Goal: Obtain resource: Obtain resource

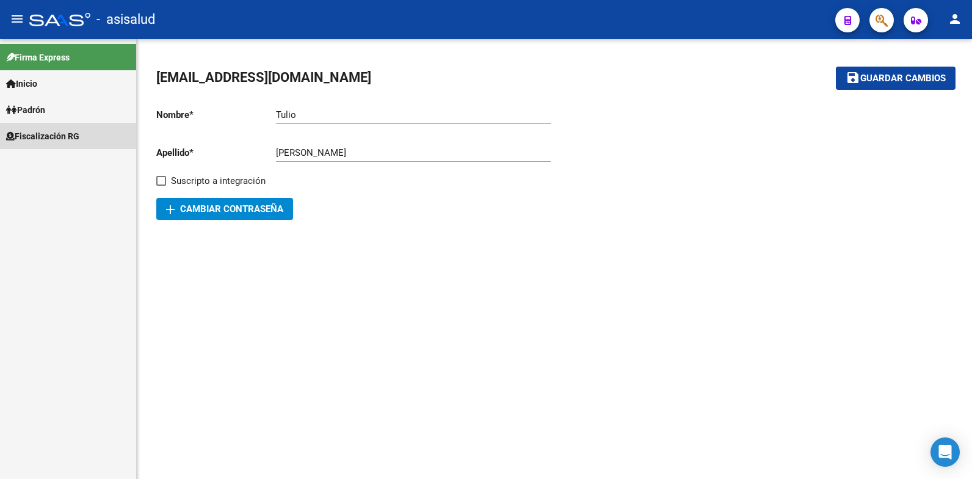
click at [40, 134] on span "Fiscalización RG" at bounding box center [42, 135] width 73 height 13
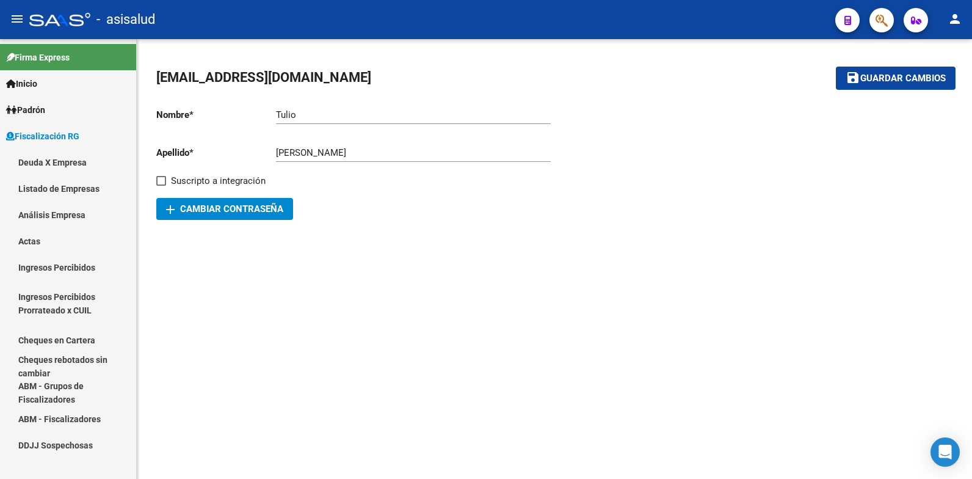
click at [43, 216] on link "Análisis Empresa" at bounding box center [68, 214] width 136 height 26
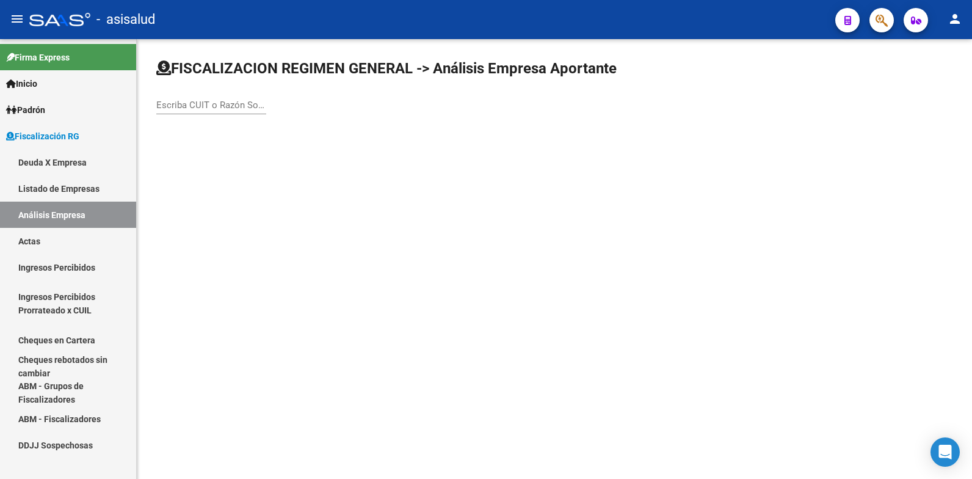
click at [195, 109] on input "Escriba CUIT o Razón Social para buscar" at bounding box center [211, 105] width 110 height 11
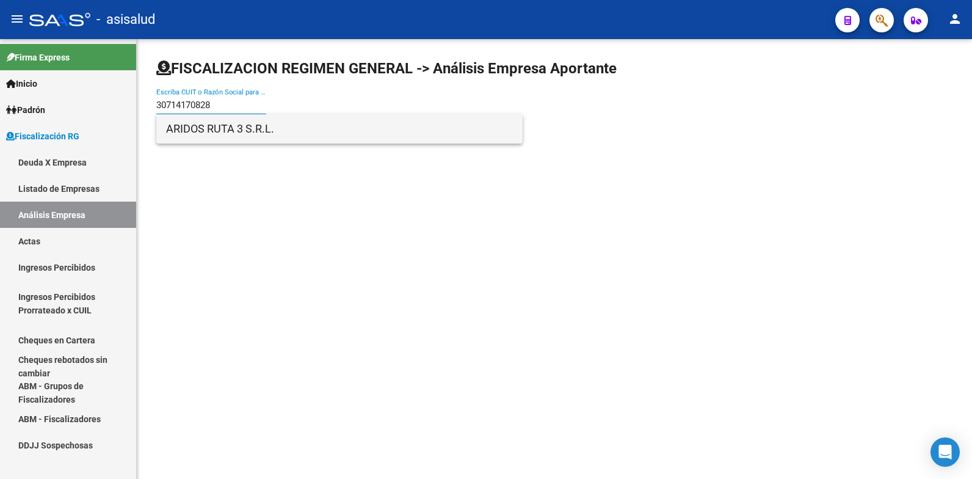
type input "30714170828"
click at [199, 133] on span "ARIDOS RUTA 3 S.R.L." at bounding box center [339, 128] width 347 height 29
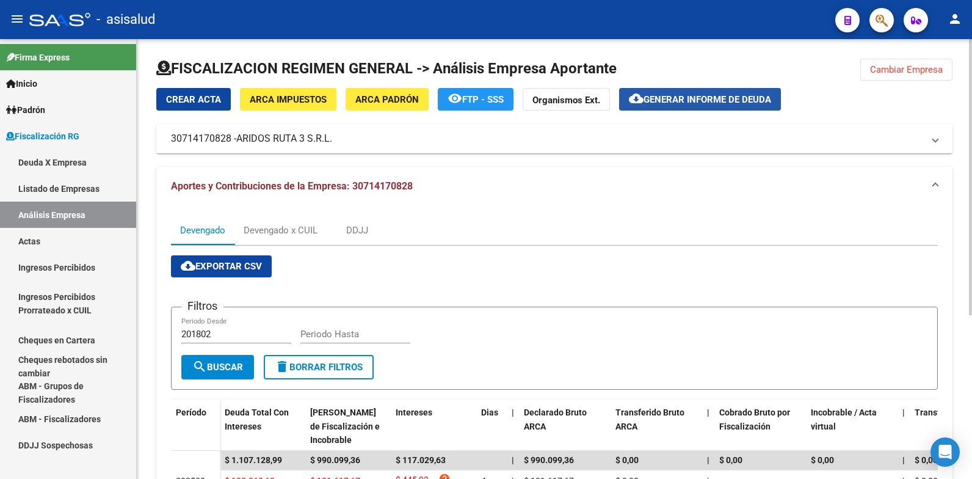
click at [688, 100] on span "Generar informe de deuda" at bounding box center [707, 99] width 128 height 11
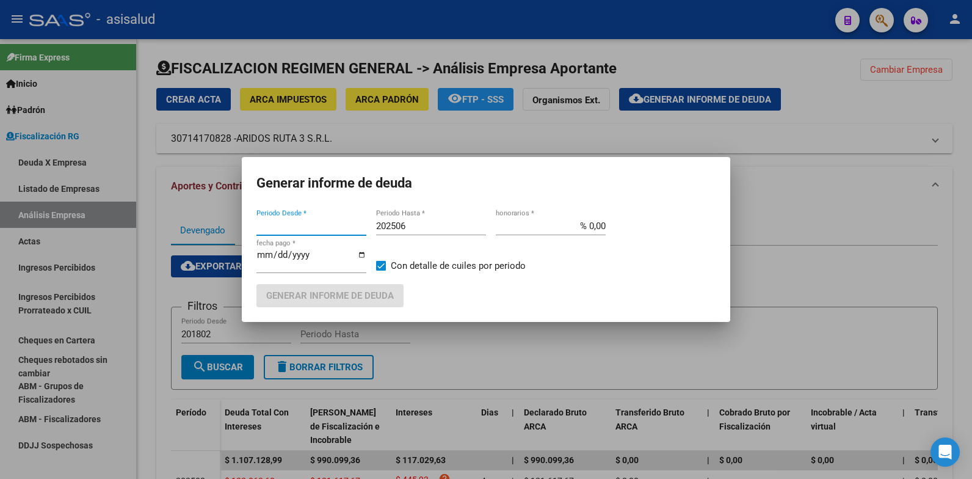
type input "201802"
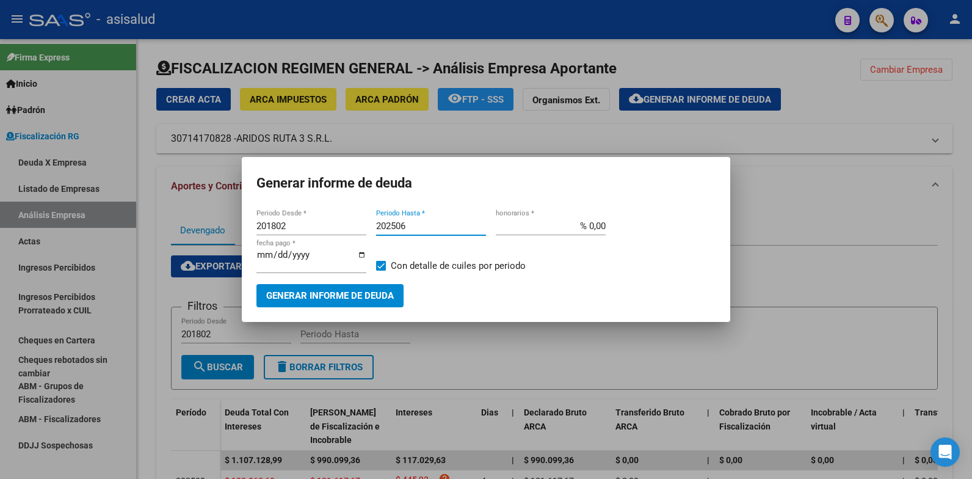
click at [406, 223] on input "202506" at bounding box center [431, 225] width 110 height 11
type input "202508"
click at [600, 223] on input "% 0,00" at bounding box center [551, 225] width 110 height 11
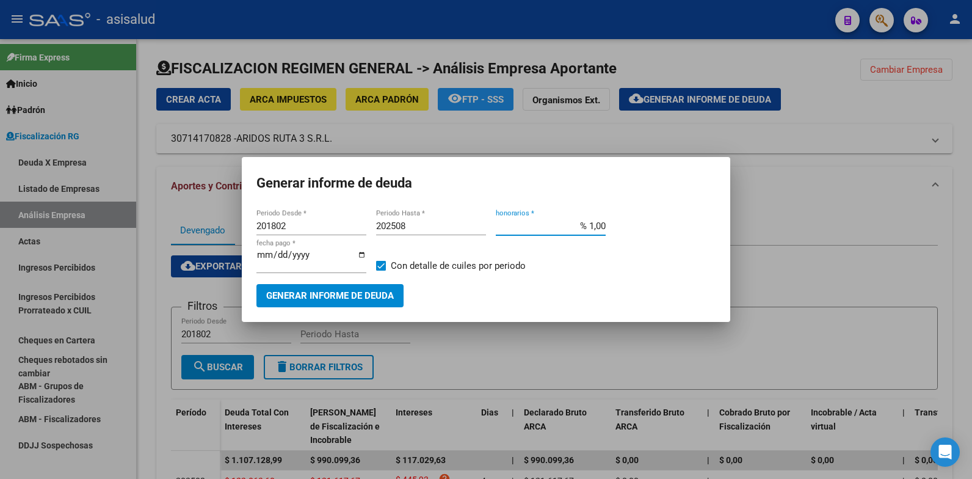
type input "% 10,00"
click at [276, 254] on input "[DATE]" at bounding box center [311, 260] width 110 height 20
type input "[DATE]"
click at [309, 294] on span "Generar informe de deuda" at bounding box center [330, 296] width 128 height 11
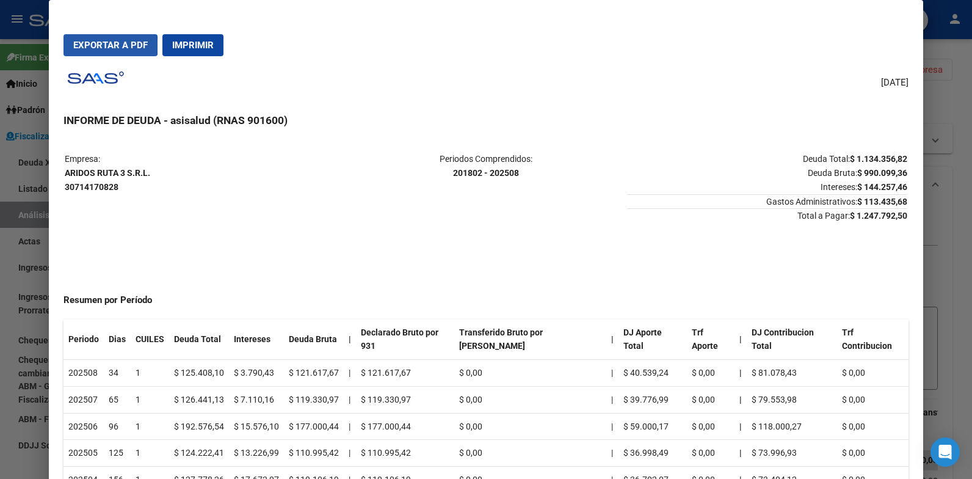
click at [96, 46] on span "Exportar a PDF" at bounding box center [110, 45] width 74 height 11
click at [34, 266] on div at bounding box center [486, 239] width 972 height 479
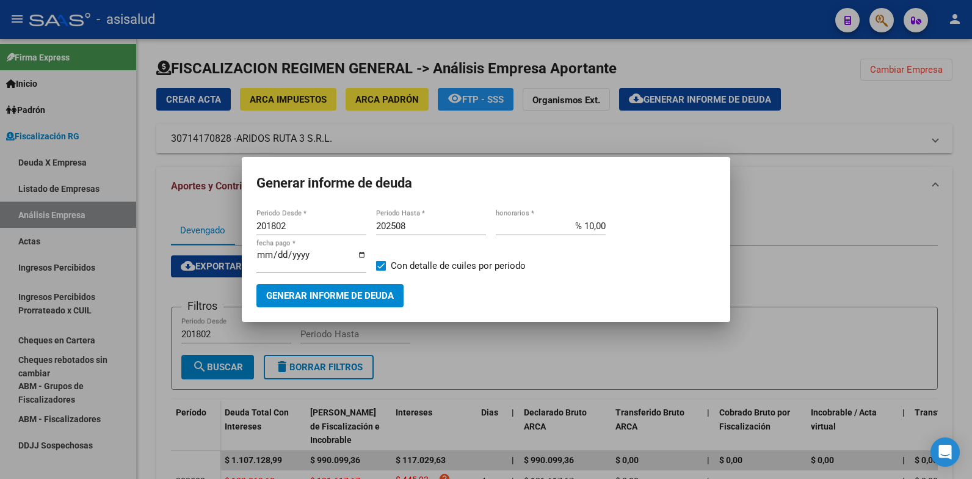
click at [200, 236] on div at bounding box center [486, 239] width 972 height 479
